Goal: Task Accomplishment & Management: Manage account settings

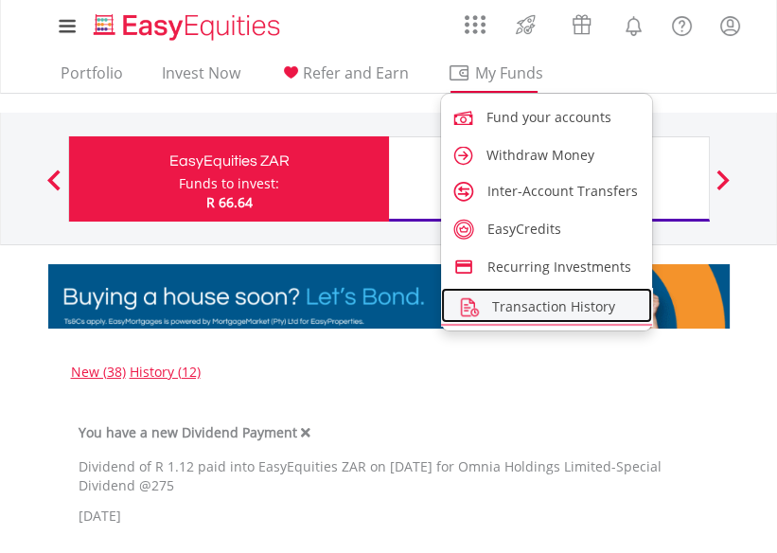
click at [552, 306] on span "Transaction History" at bounding box center [553, 306] width 123 height 18
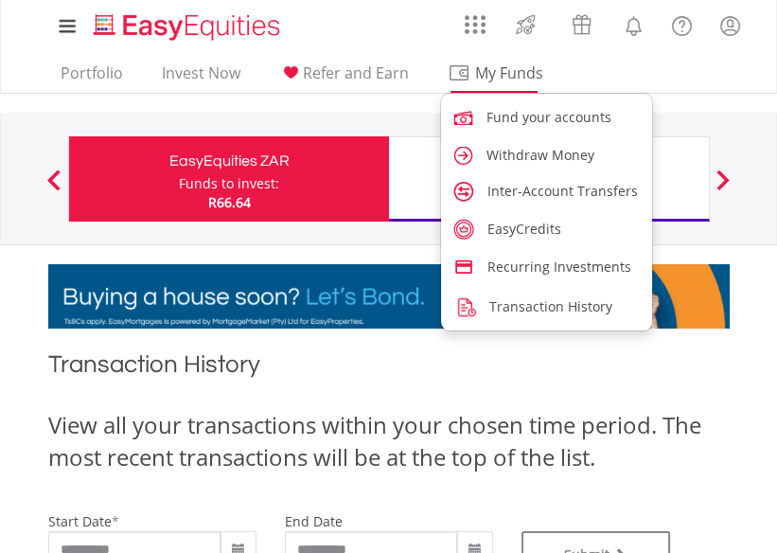
click at [493, 72] on span "My Funds" at bounding box center [510, 73] width 124 height 25
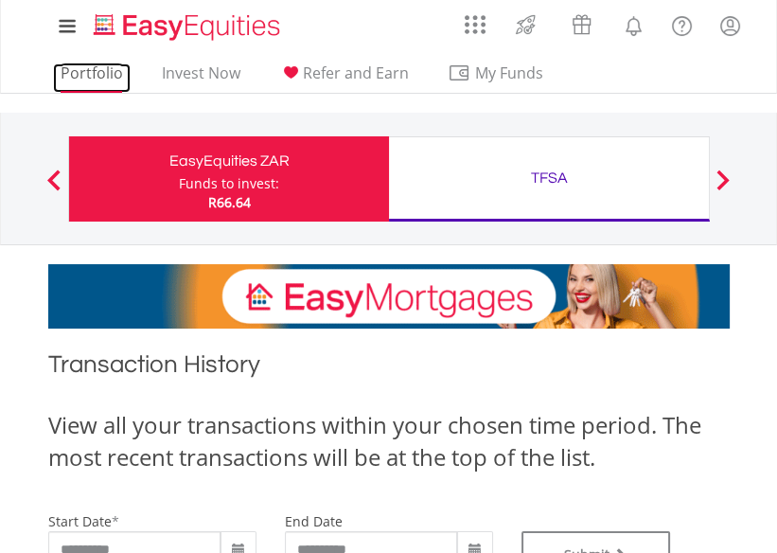
click at [83, 72] on link "Portfolio" at bounding box center [92, 77] width 78 height 29
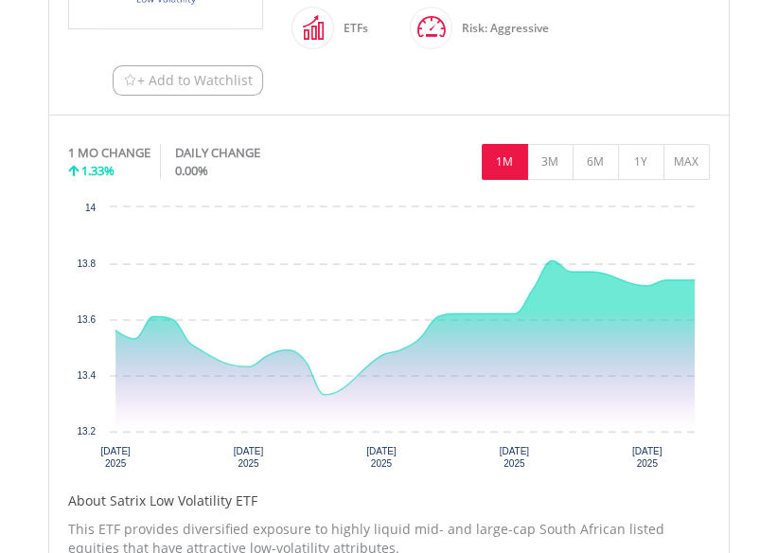
scroll to position [283, 0]
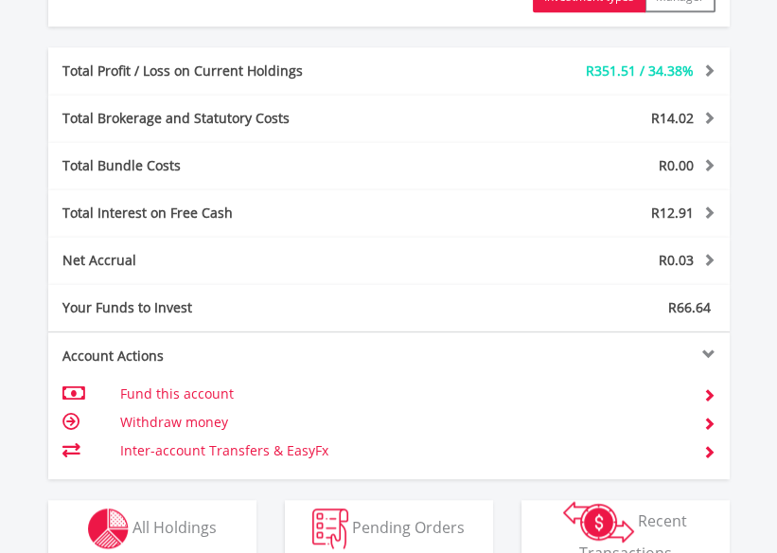
scroll to position [1107, 0]
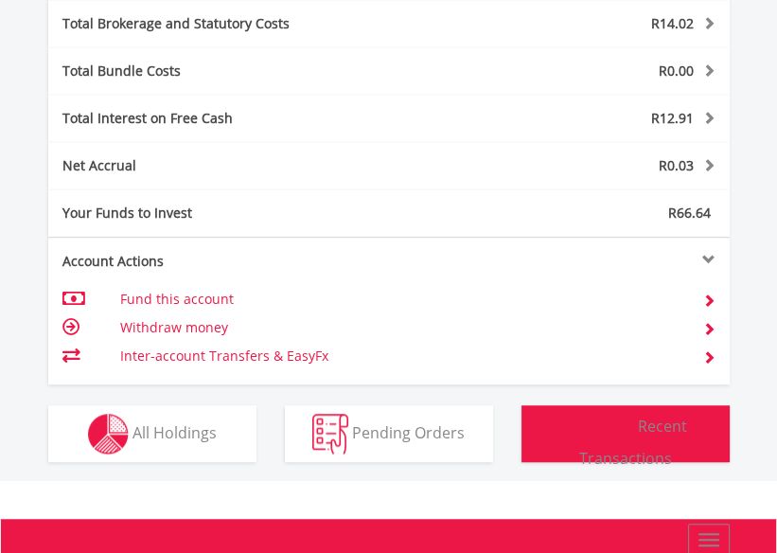
click at [596, 427] on img "button" at bounding box center [598, 427] width 71 height 42
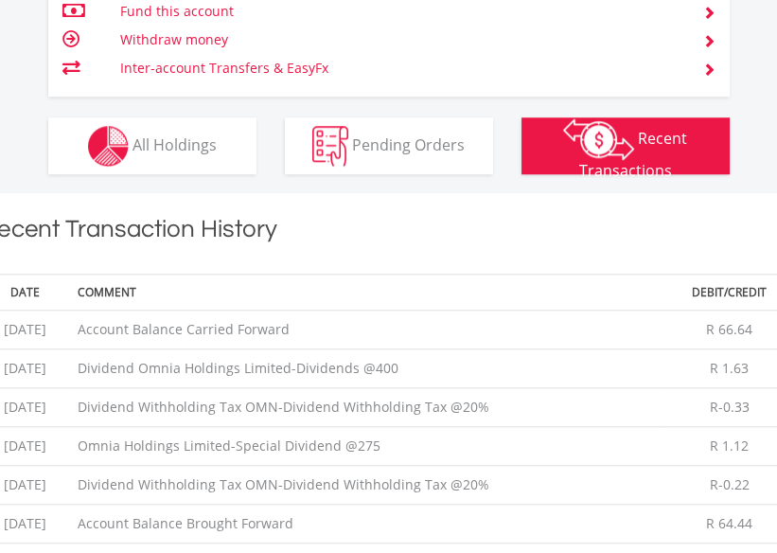
scroll to position [1301, 0]
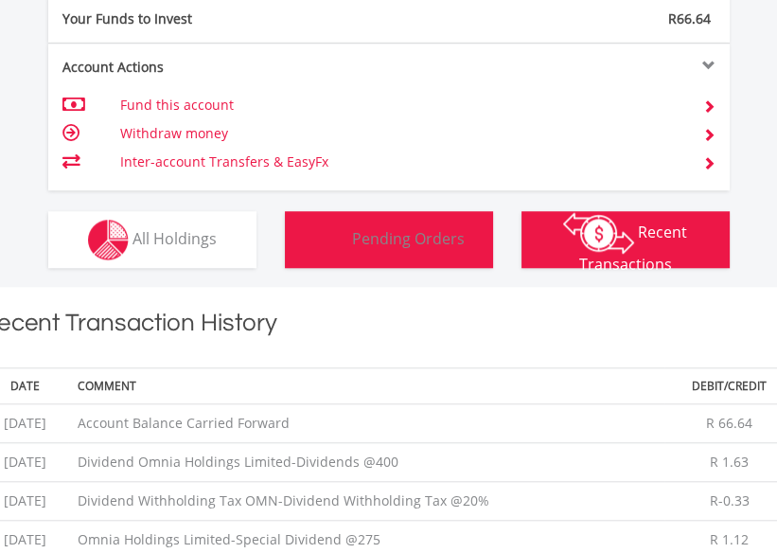
click at [432, 243] on span "Pending Orders" at bounding box center [408, 237] width 113 height 21
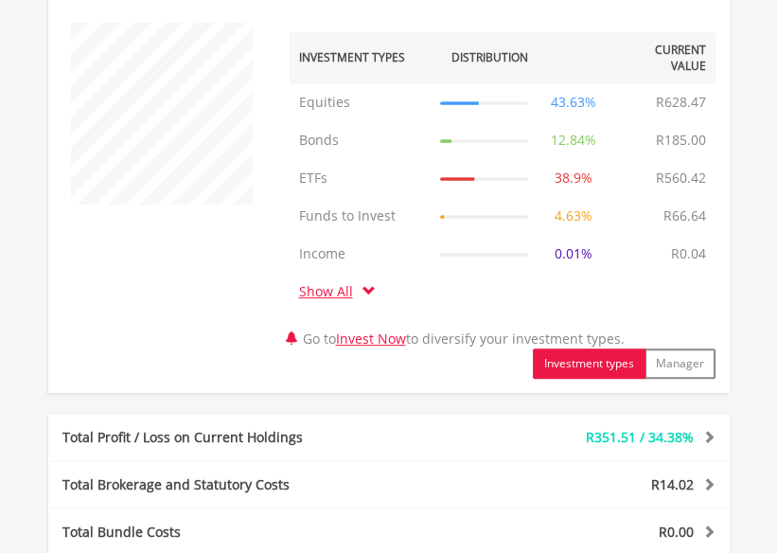
scroll to position [551, 0]
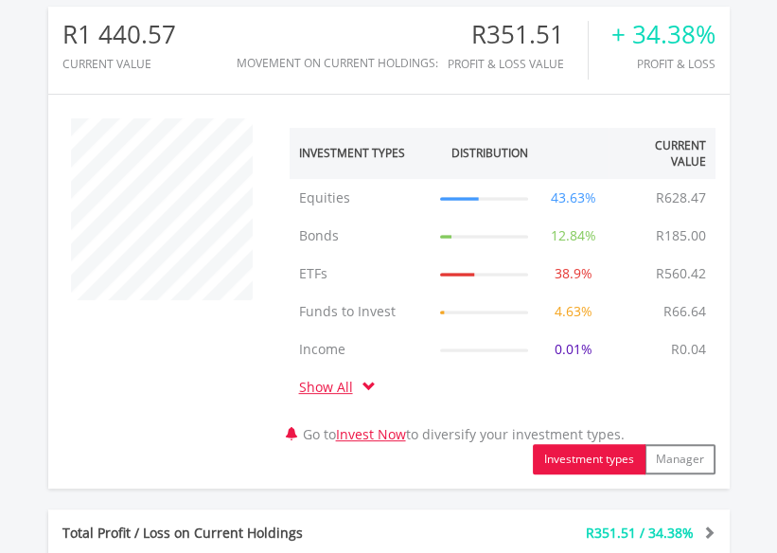
click at [460, 199] on icon at bounding box center [484, 199] width 88 height 0
click at [659, 197] on td "R628.47" at bounding box center [680, 198] width 69 height 38
click at [338, 200] on td "Equities" at bounding box center [361, 198] width 142 height 38
click at [324, 386] on link "Show All" at bounding box center [330, 386] width 63 height 18
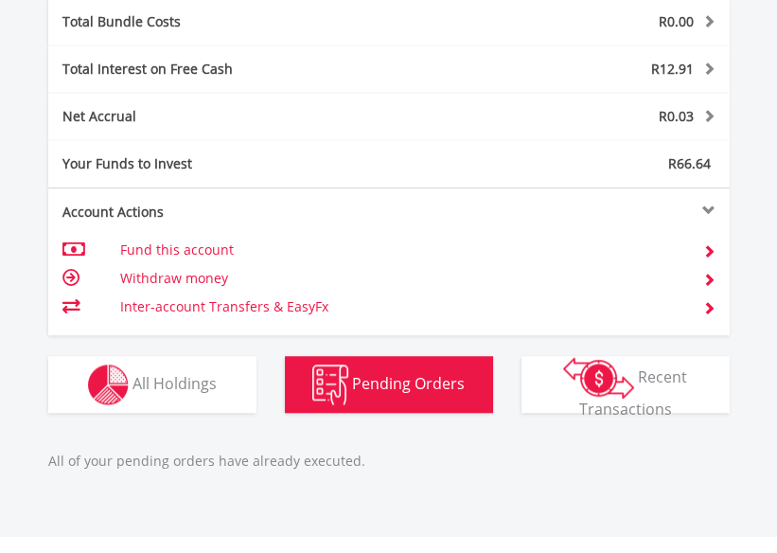
scroll to position [1213, 0]
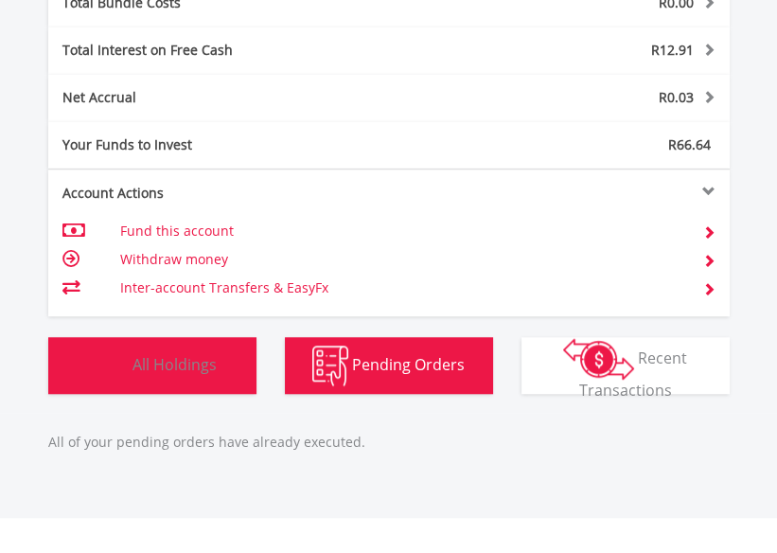
click at [240, 364] on button "Holdings All Holdings" at bounding box center [152, 365] width 208 height 57
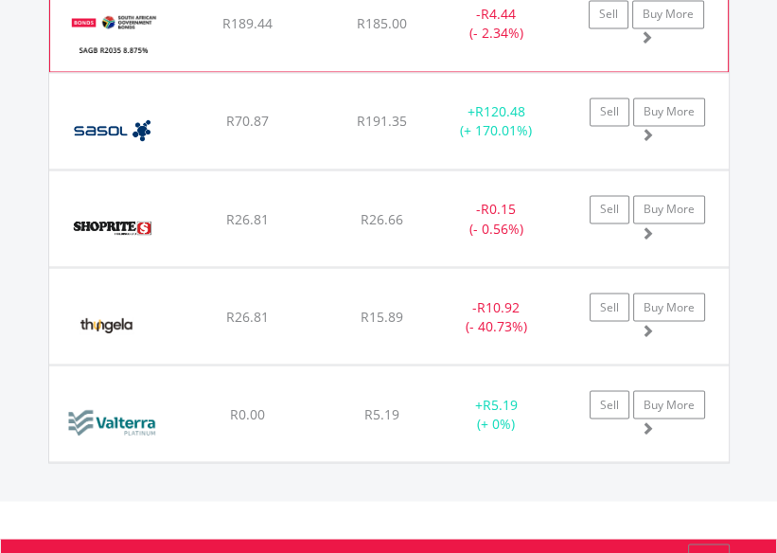
scroll to position [2796, 0]
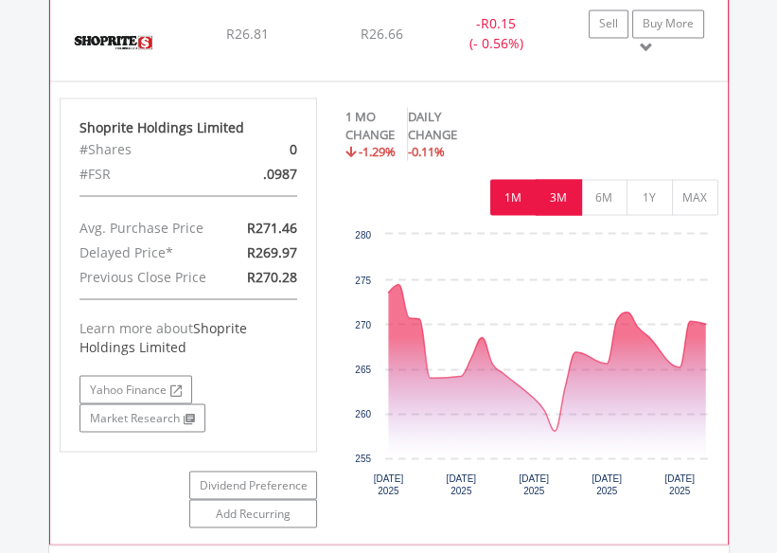
scroll to position [2984, 0]
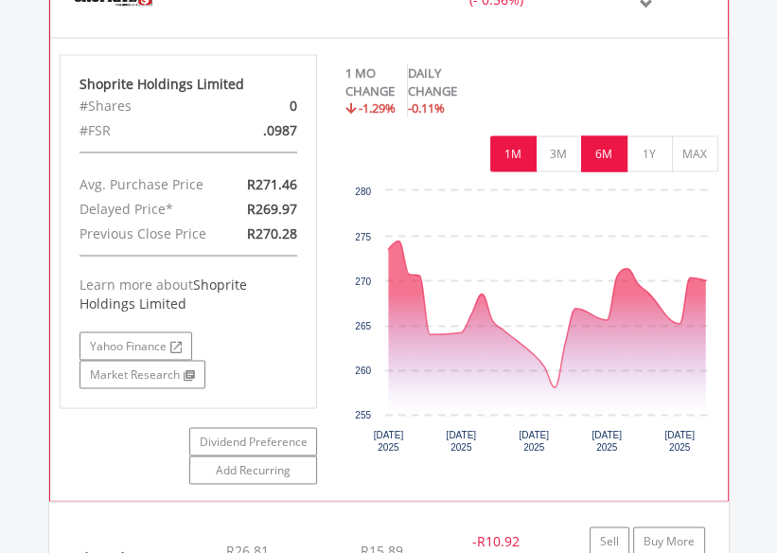
click at [618, 163] on button "6M" at bounding box center [604, 154] width 46 height 36
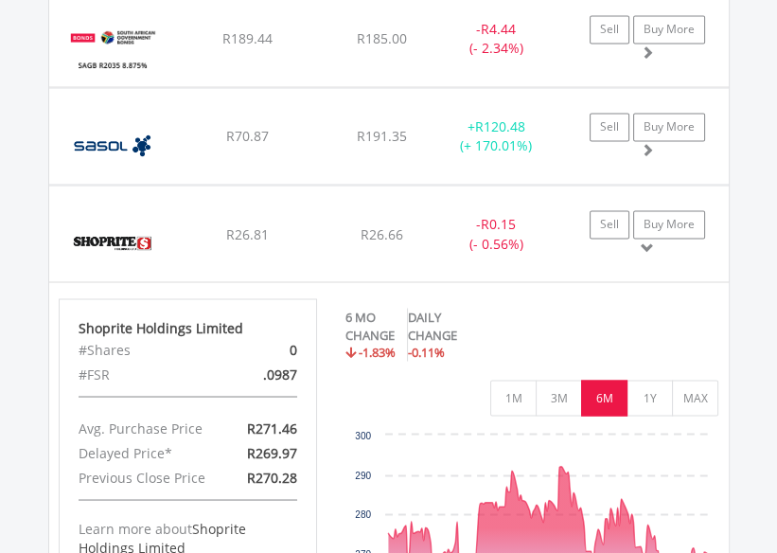
scroll to position [2700, 0]
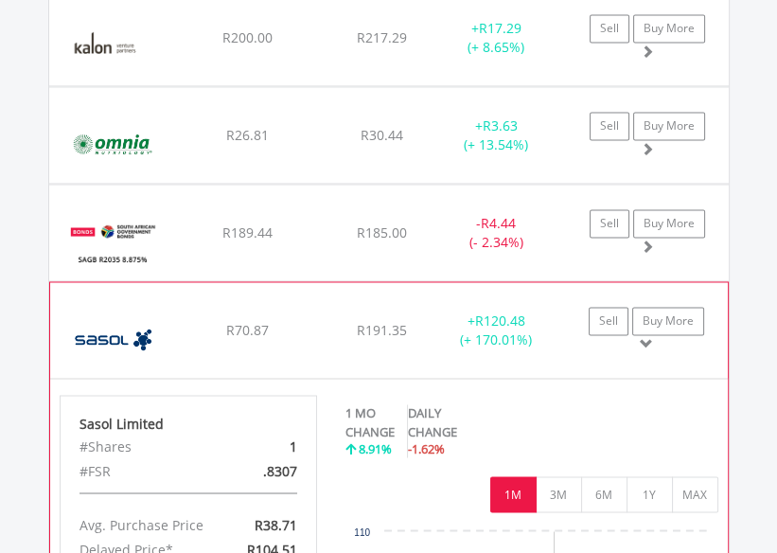
scroll to position [2512, 0]
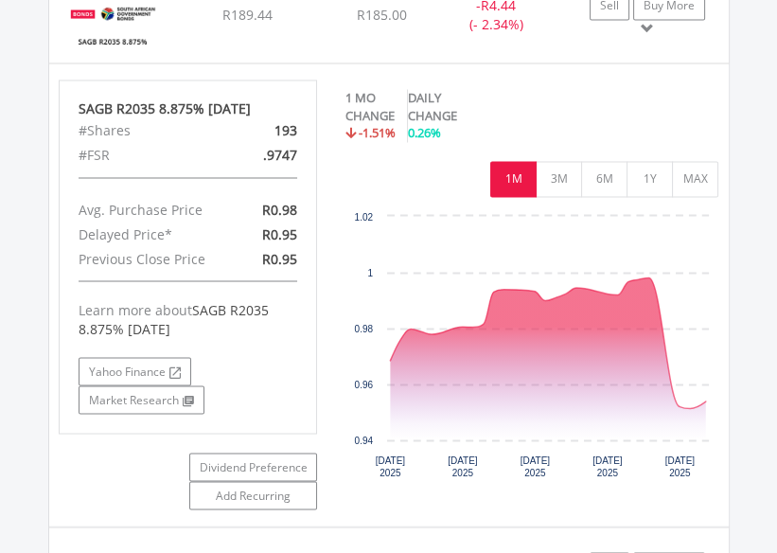
scroll to position [2796, 0]
